Goal: Task Accomplishment & Management: Use online tool/utility

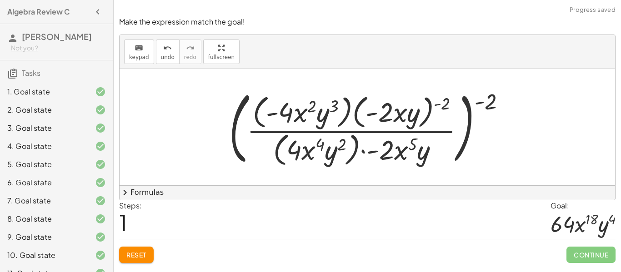
drag, startPoint x: 440, startPoint y: 105, endPoint x: 435, endPoint y: 105, distance: 5.0
click at [435, 105] on div at bounding box center [370, 127] width 292 height 84
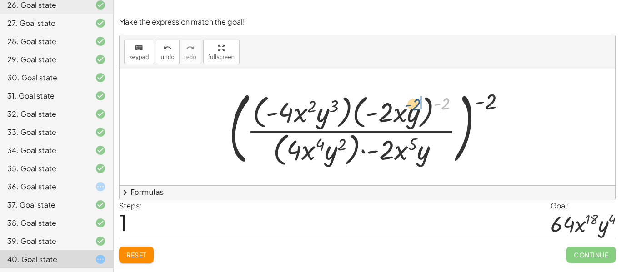
click at [415, 106] on div at bounding box center [370, 127] width 292 height 84
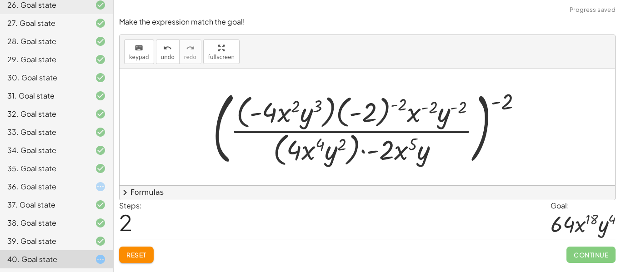
click at [431, 109] on div at bounding box center [370, 127] width 325 height 84
click at [398, 105] on div at bounding box center [370, 127] width 325 height 84
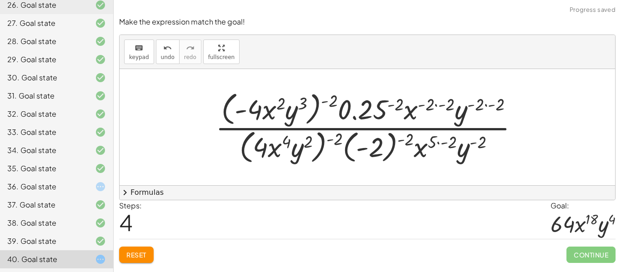
click at [440, 143] on div at bounding box center [370, 127] width 319 height 78
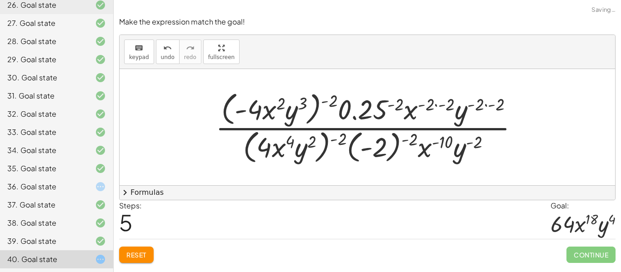
click at [409, 139] on div at bounding box center [370, 127] width 319 height 78
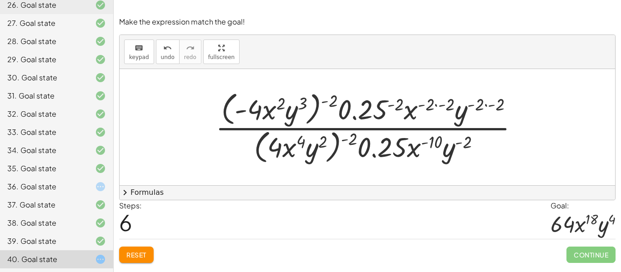
click at [322, 104] on div at bounding box center [370, 127] width 319 height 78
click at [325, 104] on div at bounding box center [370, 127] width 319 height 78
click at [484, 105] on div at bounding box center [370, 127] width 319 height 78
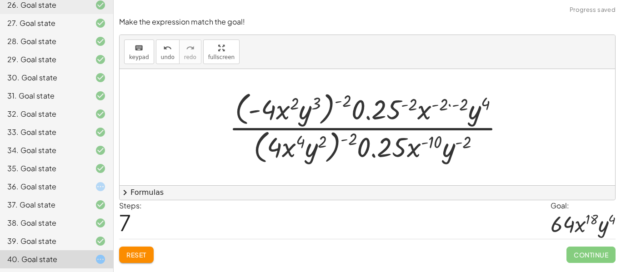
click at [449, 105] on div at bounding box center [370, 127] width 292 height 78
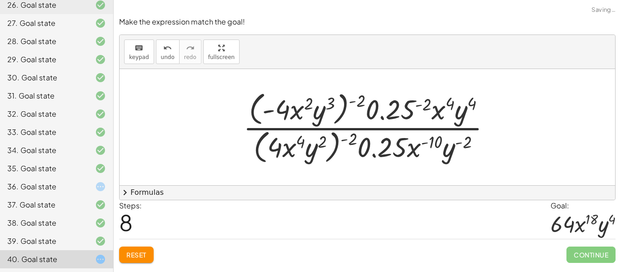
click at [419, 106] on div at bounding box center [371, 127] width 264 height 78
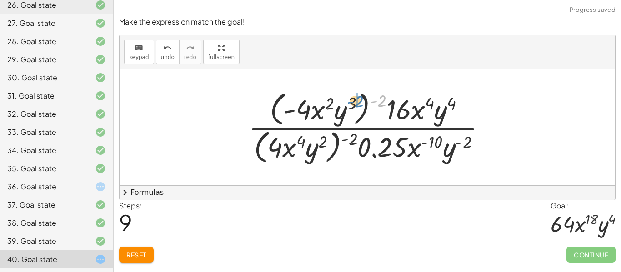
drag, startPoint x: 382, startPoint y: 103, endPoint x: 358, endPoint y: 104, distance: 23.6
click at [358, 104] on div at bounding box center [371, 127] width 254 height 78
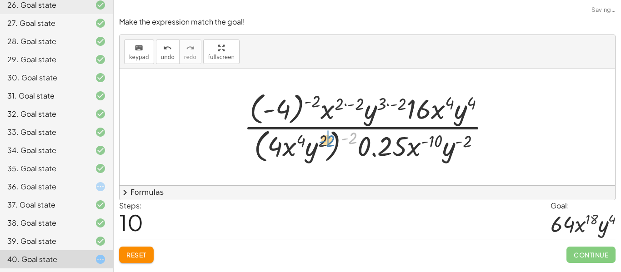
drag, startPoint x: 351, startPoint y: 135, endPoint x: 328, endPoint y: 138, distance: 22.9
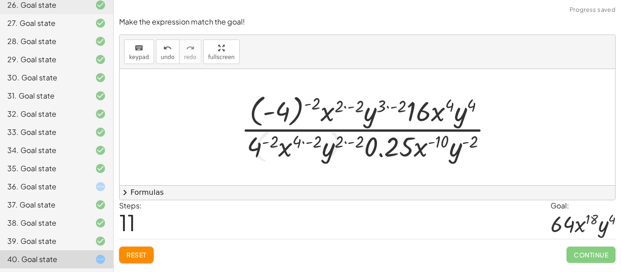
click at [394, 107] on div at bounding box center [370, 127] width 268 height 73
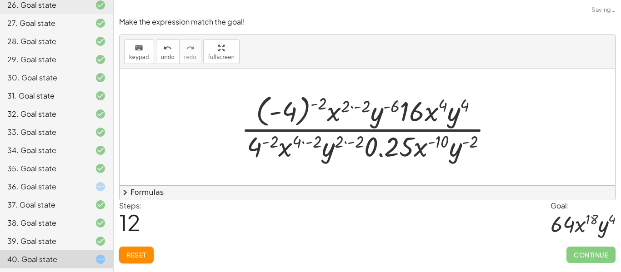
click at [357, 107] on div at bounding box center [370, 127] width 268 height 73
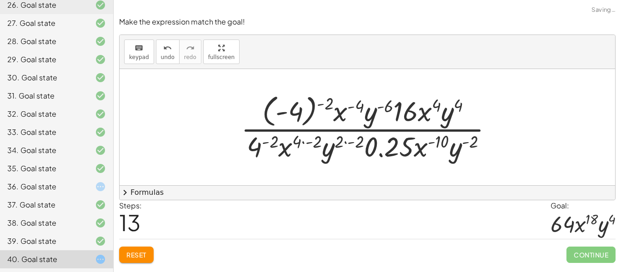
click at [320, 105] on div at bounding box center [370, 127] width 268 height 73
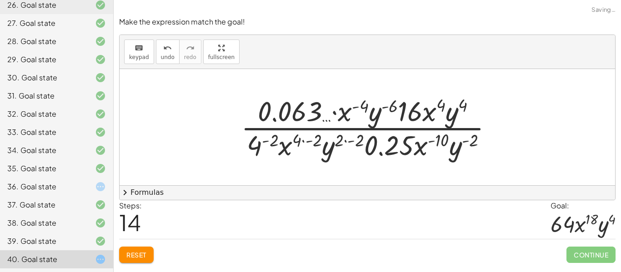
click at [308, 143] on div at bounding box center [370, 127] width 268 height 70
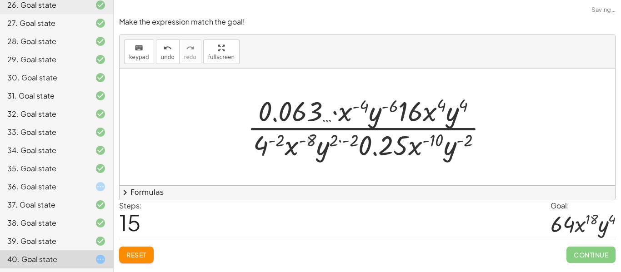
click at [273, 139] on div at bounding box center [371, 127] width 256 height 70
click at [343, 142] on div at bounding box center [371, 127] width 256 height 70
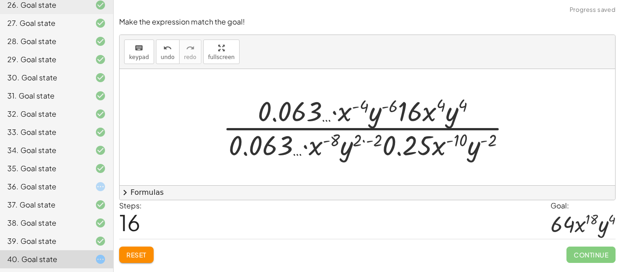
click at [288, 116] on div at bounding box center [370, 127] width 304 height 70
click at [296, 116] on div at bounding box center [370, 127] width 193 height 70
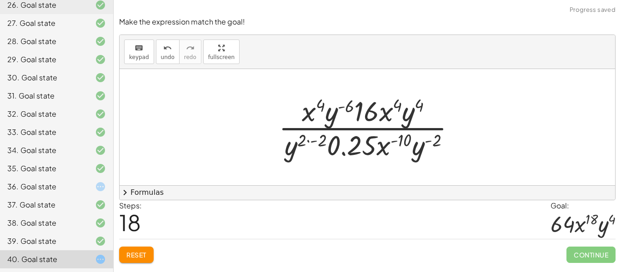
click at [309, 142] on div at bounding box center [370, 127] width 193 height 70
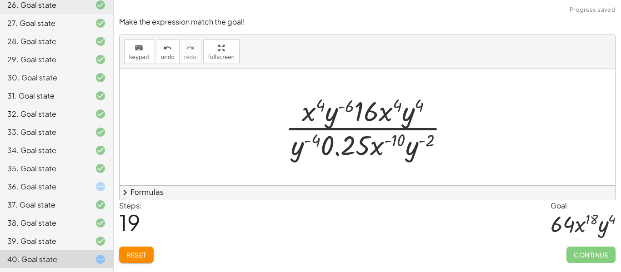
drag, startPoint x: 369, startPoint y: 107, endPoint x: 327, endPoint y: 102, distance: 42.0
click at [327, 102] on div at bounding box center [370, 127] width 180 height 70
drag, startPoint x: 327, startPoint y: 102, endPoint x: 289, endPoint y: 104, distance: 38.2
click at [289, 104] on div at bounding box center [370, 127] width 180 height 70
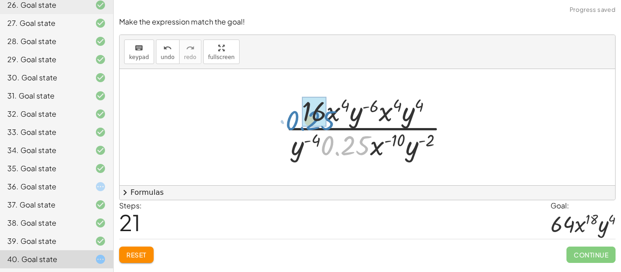
drag, startPoint x: 349, startPoint y: 141, endPoint x: 314, endPoint y: 116, distance: 43.0
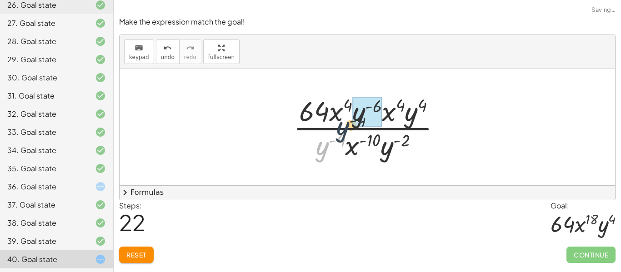
drag, startPoint x: 325, startPoint y: 152, endPoint x: 403, endPoint y: 115, distance: 85.7
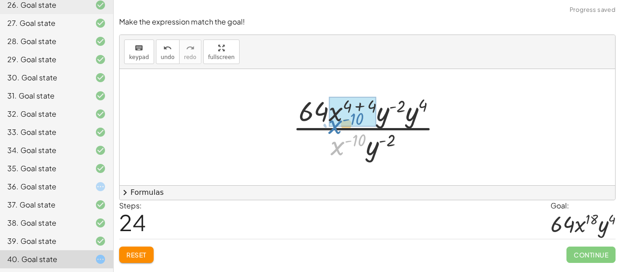
drag, startPoint x: 335, startPoint y: 134, endPoint x: 334, endPoint y: 124, distance: 10.1
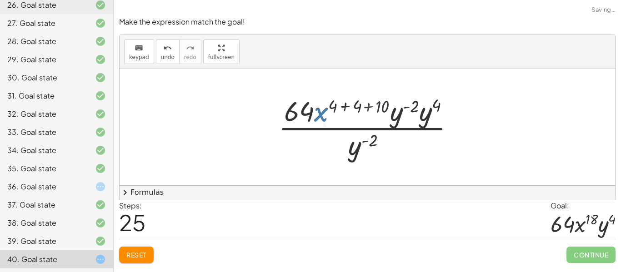
click at [343, 107] on div at bounding box center [370, 127] width 194 height 70
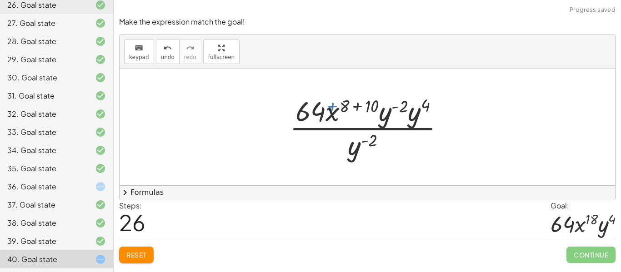
click at [343, 107] on div at bounding box center [370, 127] width 171 height 70
click at [355, 106] on div at bounding box center [370, 127] width 171 height 70
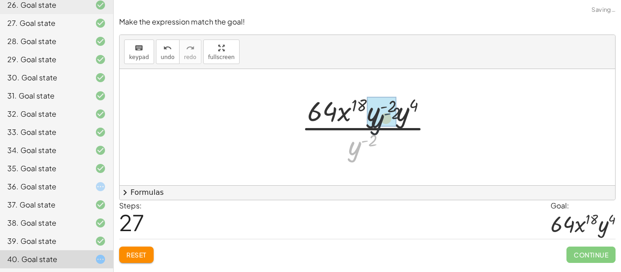
drag, startPoint x: 361, startPoint y: 148, endPoint x: 392, endPoint y: 117, distance: 44.0
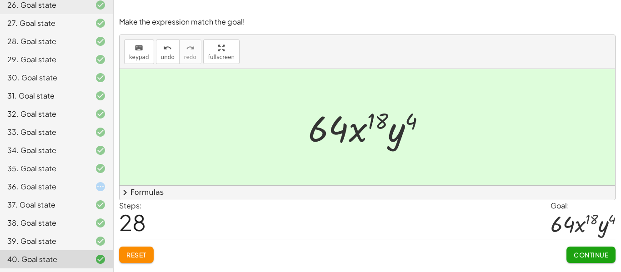
click at [55, 188] on div "36. Goal state" at bounding box center [43, 186] width 73 height 11
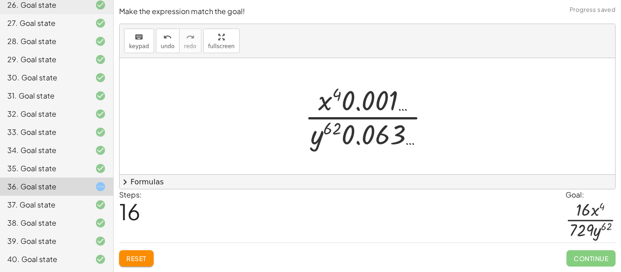
click at [138, 251] on button "Reset" at bounding box center [136, 258] width 35 height 16
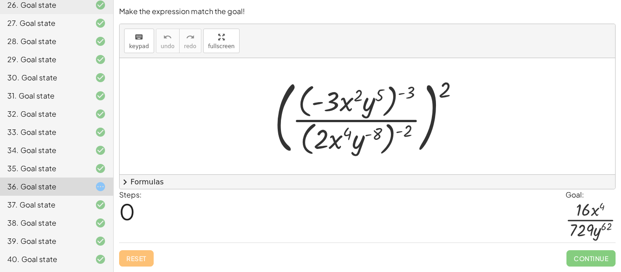
click at [443, 94] on div at bounding box center [370, 117] width 201 height 84
click at [442, 95] on div at bounding box center [370, 117] width 201 height 84
drag, startPoint x: 407, startPoint y: 94, endPoint x: 375, endPoint y: 97, distance: 31.9
click at [375, 97] on div at bounding box center [370, 117] width 201 height 84
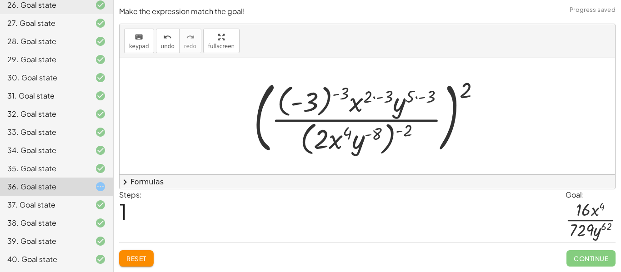
click at [380, 98] on div at bounding box center [370, 116] width 243 height 82
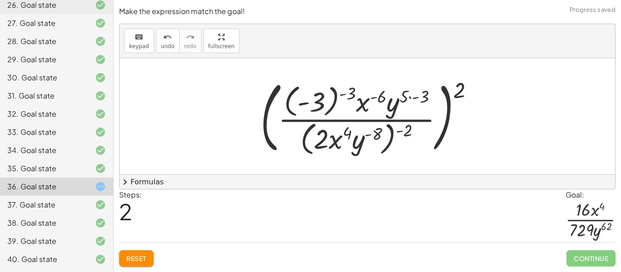
click at [409, 98] on div at bounding box center [370, 116] width 229 height 82
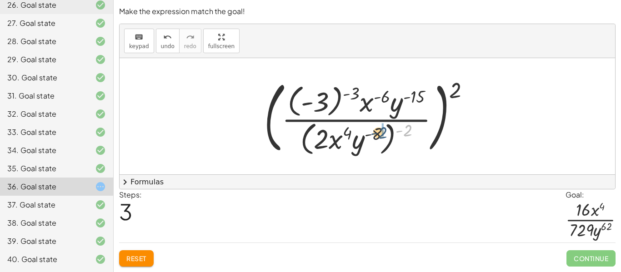
drag, startPoint x: 406, startPoint y: 131, endPoint x: 380, endPoint y: 133, distance: 25.5
click at [380, 133] on div at bounding box center [370, 116] width 222 height 82
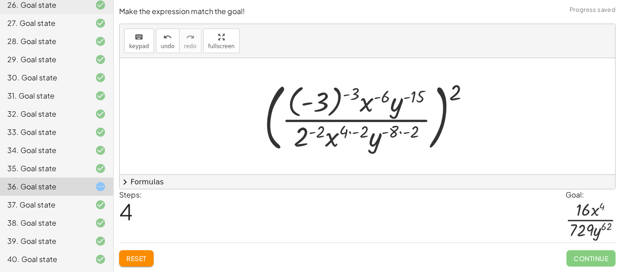
click at [350, 133] on div at bounding box center [370, 116] width 222 height 78
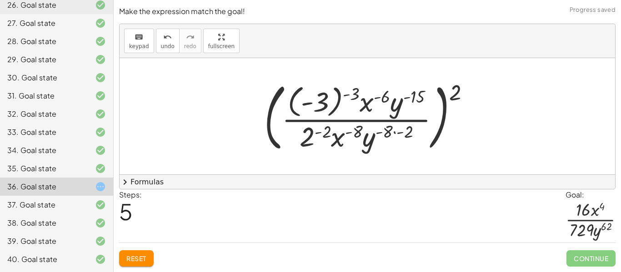
click at [392, 134] on div at bounding box center [370, 116] width 222 height 78
click at [393, 132] on div at bounding box center [370, 116] width 222 height 78
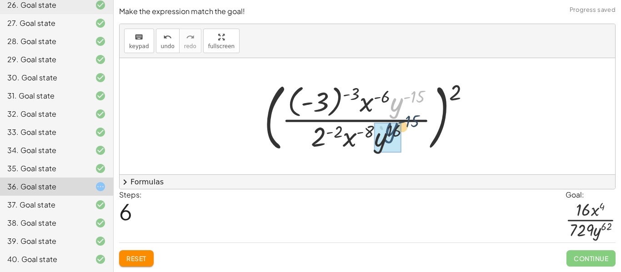
drag, startPoint x: 393, startPoint y: 106, endPoint x: 386, endPoint y: 134, distance: 28.5
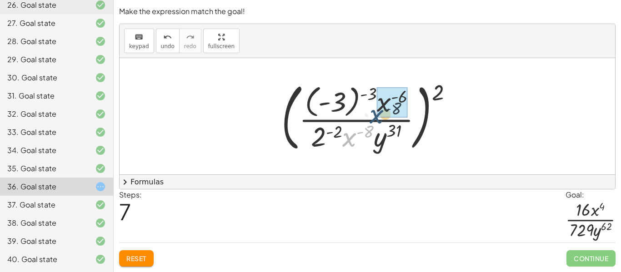
drag, startPoint x: 347, startPoint y: 142, endPoint x: 379, endPoint y: 112, distance: 43.7
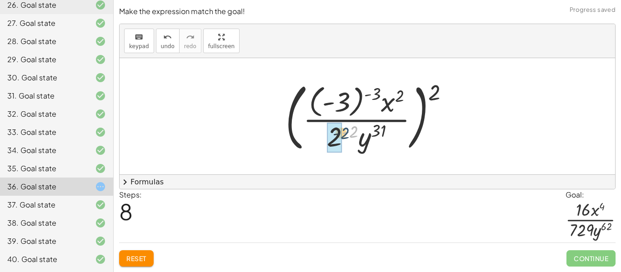
drag, startPoint x: 351, startPoint y: 134, endPoint x: 341, endPoint y: 135, distance: 10.1
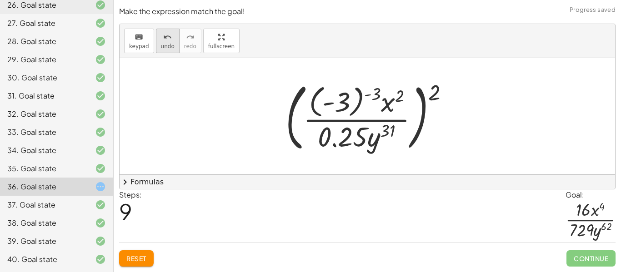
click at [169, 43] on span "undo" at bounding box center [168, 46] width 14 height 6
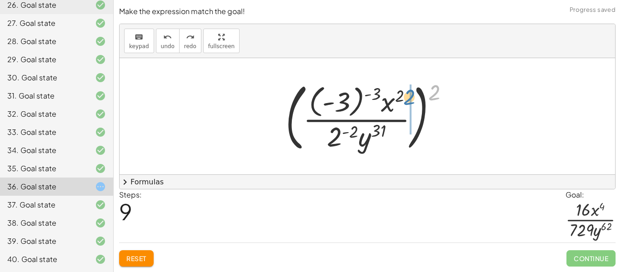
drag, startPoint x: 432, startPoint y: 96, endPoint x: 406, endPoint y: 101, distance: 26.4
click at [406, 101] on div at bounding box center [370, 116] width 179 height 78
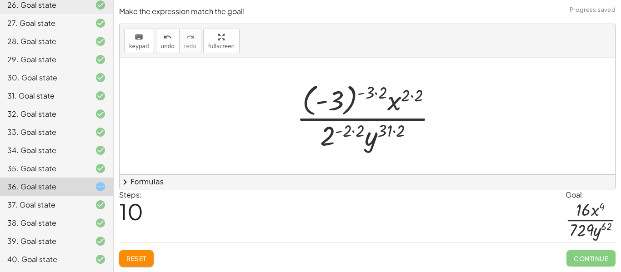
click at [375, 94] on div at bounding box center [370, 116] width 157 height 73
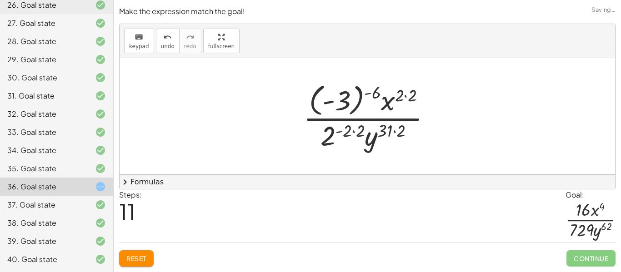
click at [404, 98] on div at bounding box center [370, 116] width 144 height 73
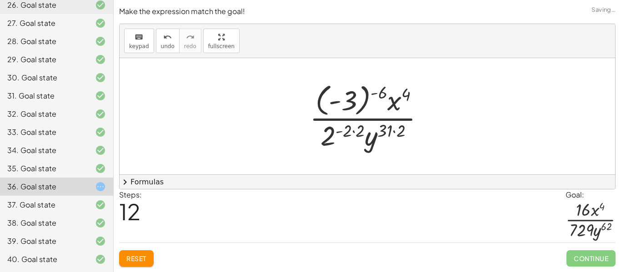
click at [393, 134] on div at bounding box center [370, 116] width 131 height 73
click at [357, 132] on div at bounding box center [370, 116] width 131 height 73
click at [375, 97] on div at bounding box center [370, 116] width 131 height 73
click at [369, 138] on div at bounding box center [370, 116] width 131 height 73
click at [341, 135] on div at bounding box center [370, 116] width 131 height 73
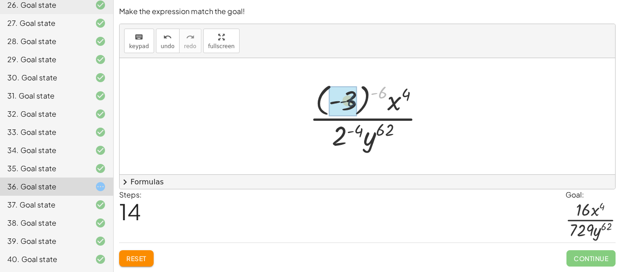
drag, startPoint x: 381, startPoint y: 93, endPoint x: 348, endPoint y: 101, distance: 34.6
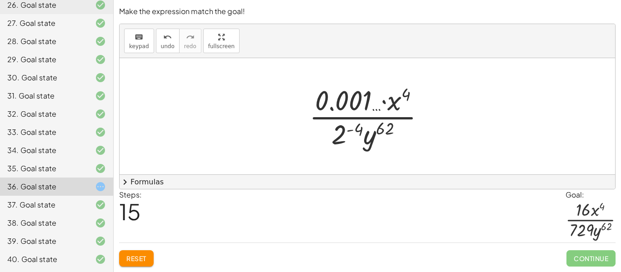
click at [385, 102] on div at bounding box center [370, 116] width 132 height 70
drag, startPoint x: 357, startPoint y: 130, endPoint x: 344, endPoint y: 131, distance: 12.8
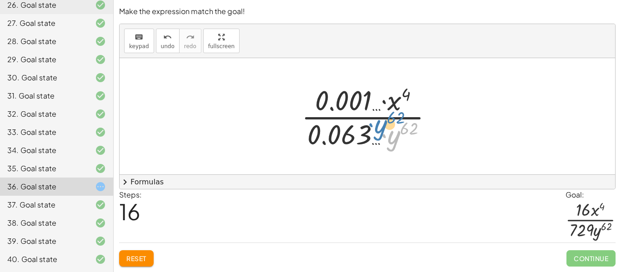
drag, startPoint x: 399, startPoint y: 135, endPoint x: 393, endPoint y: 129, distance: 8.4
click at [393, 129] on div at bounding box center [371, 116] width 148 height 70
drag, startPoint x: 331, startPoint y: 106, endPoint x: 398, endPoint y: 106, distance: 67.7
click at [398, 106] on div at bounding box center [371, 116] width 148 height 70
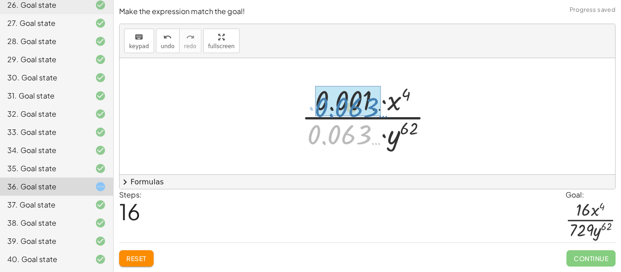
drag, startPoint x: 330, startPoint y: 136, endPoint x: 338, endPoint y: 103, distance: 34.2
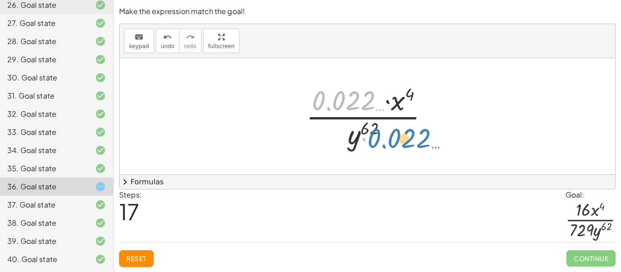
drag, startPoint x: 350, startPoint y: 98, endPoint x: 374, endPoint y: 113, distance: 28.6
click at [374, 113] on div at bounding box center [370, 116] width 139 height 70
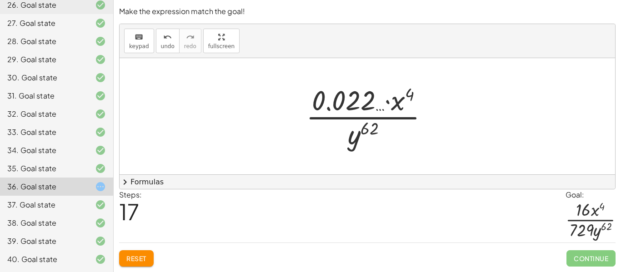
click at [385, 104] on div at bounding box center [370, 116] width 139 height 70
click at [145, 254] on button "Reset" at bounding box center [136, 258] width 35 height 16
